Goal: Information Seeking & Learning: Learn about a topic

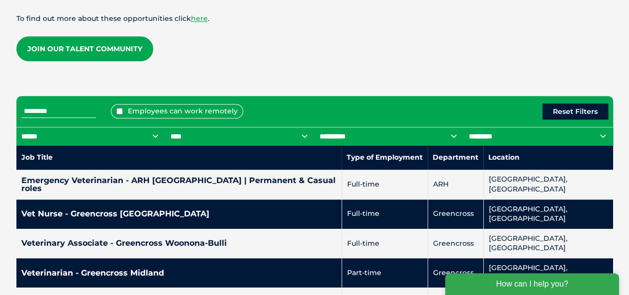
scroll to position [384, 0]
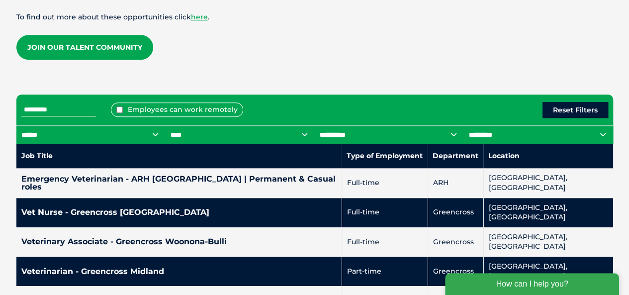
click at [82, 112] on input "text" at bounding box center [58, 109] width 75 height 13
click at [96, 109] on input "text" at bounding box center [58, 109] width 75 height 13
click at [572, 109] on button "Reset Filters" at bounding box center [575, 110] width 66 height 16
click at [57, 115] on input "text" at bounding box center [58, 109] width 75 height 13
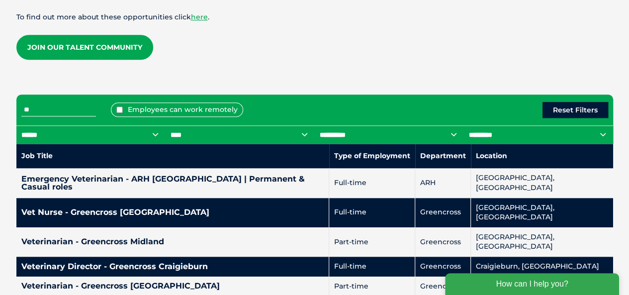
type input "*"
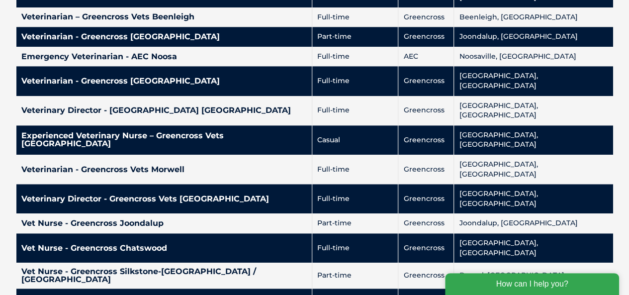
scroll to position [656, 0]
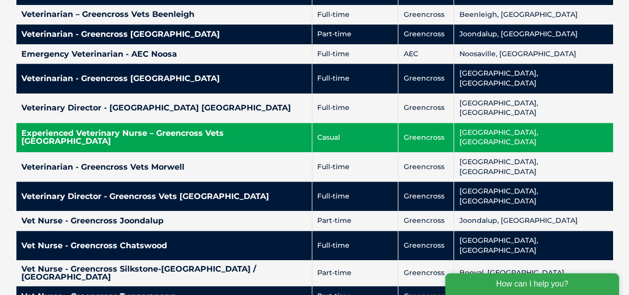
type input "*********"
click at [297, 123] on td "Experienced Veterinary Nurse – Greencross Vets [GEOGRAPHIC_DATA]" at bounding box center [164, 137] width 296 height 29
